Goal: Transaction & Acquisition: Purchase product/service

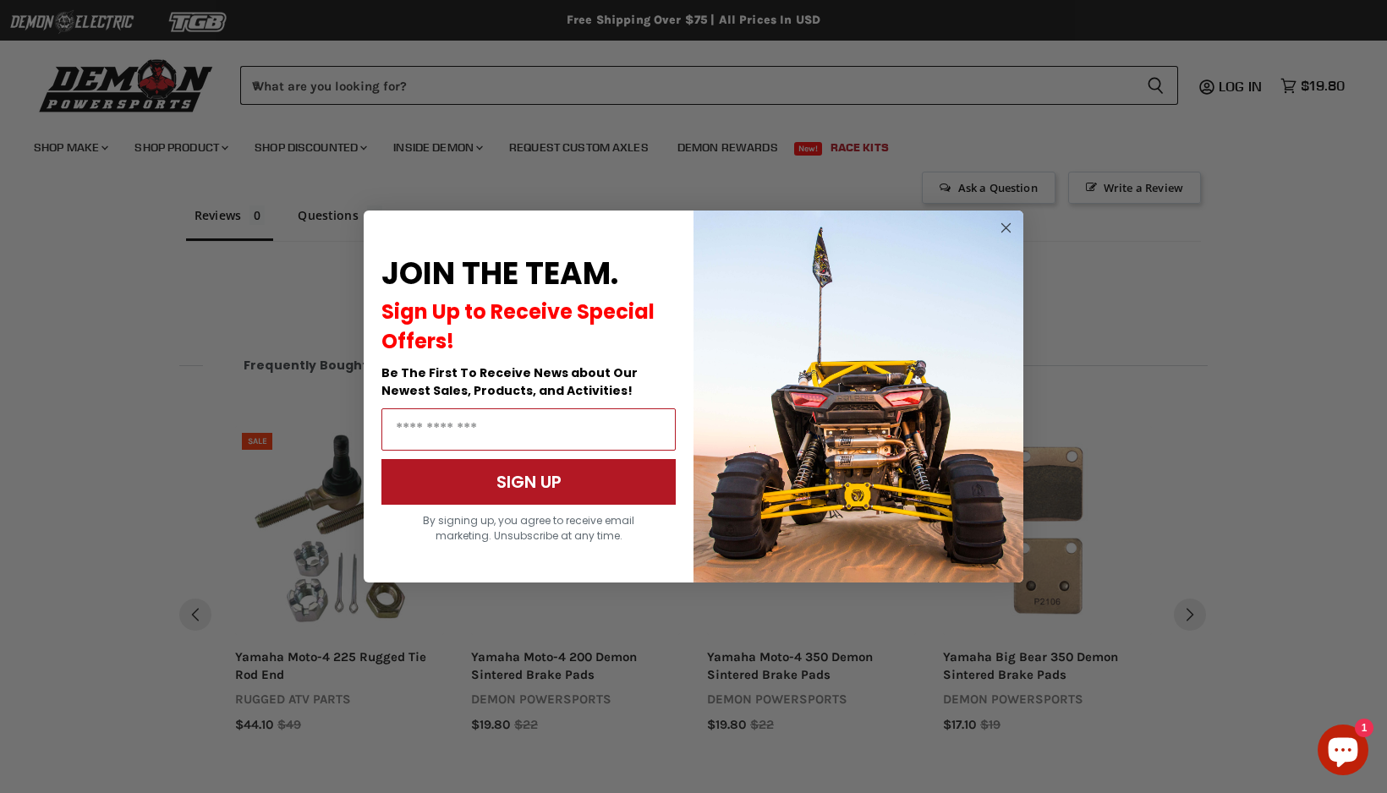
scroll to position [1248, 0]
